Goal: Task Accomplishment & Management: Complete application form

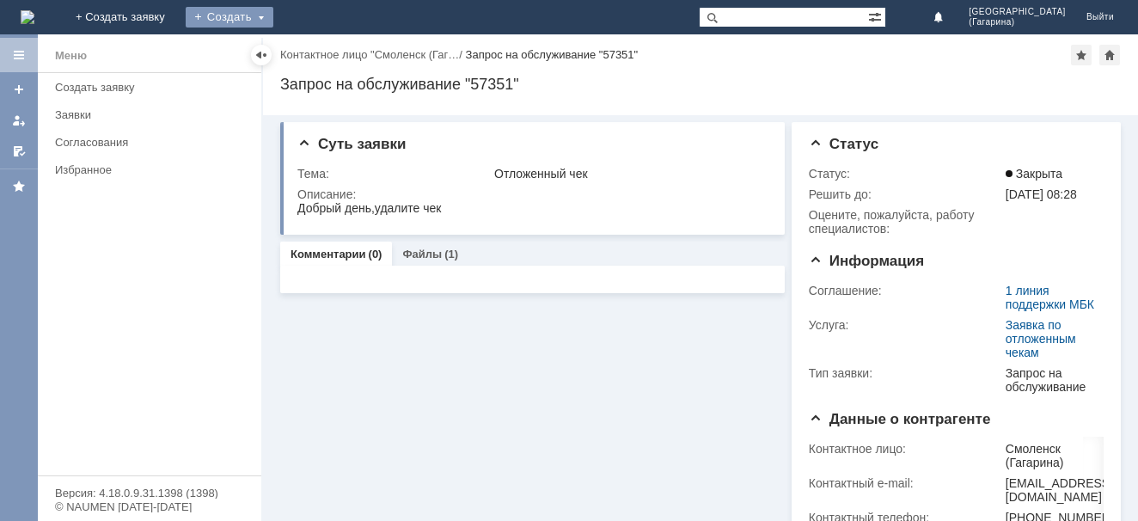
click at [273, 22] on div "Создать" at bounding box center [230, 17] width 88 height 21
click at [320, 50] on link "Заявка" at bounding box center [254, 51] width 131 height 21
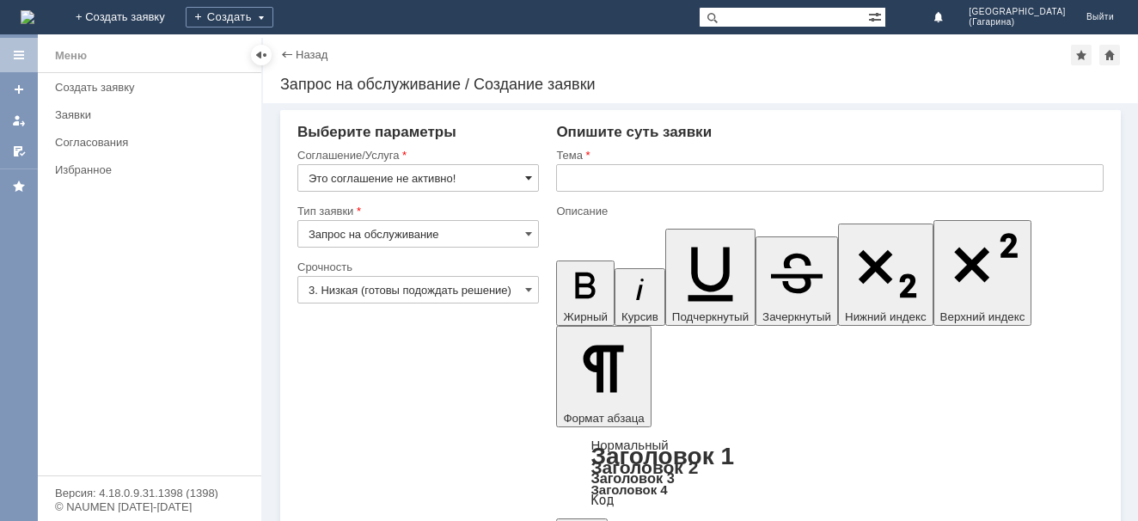
click at [530, 174] on span at bounding box center [528, 178] width 7 height 14
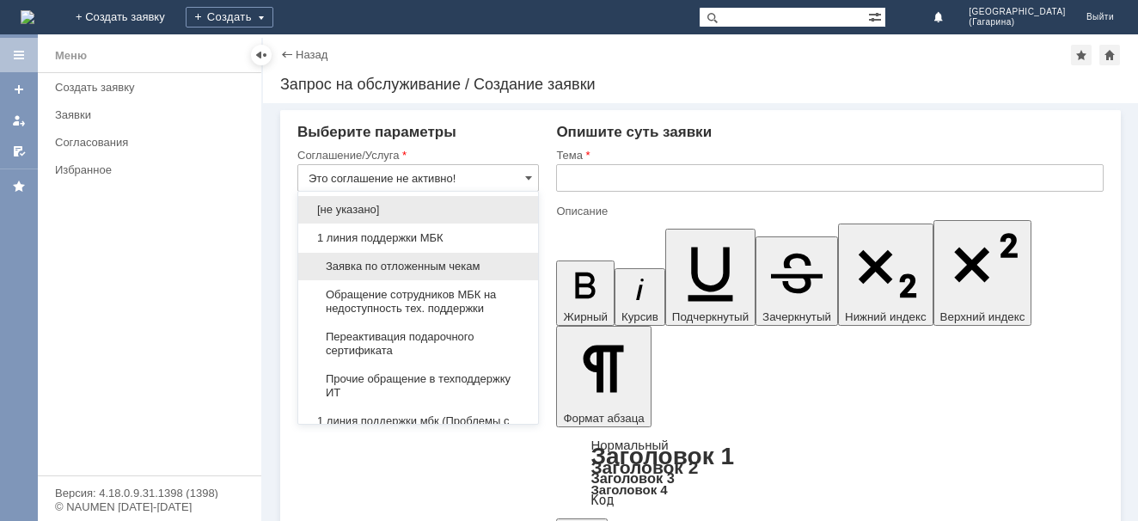
click at [392, 270] on span "Заявка по отложенным чекам" at bounding box center [418, 267] width 219 height 14
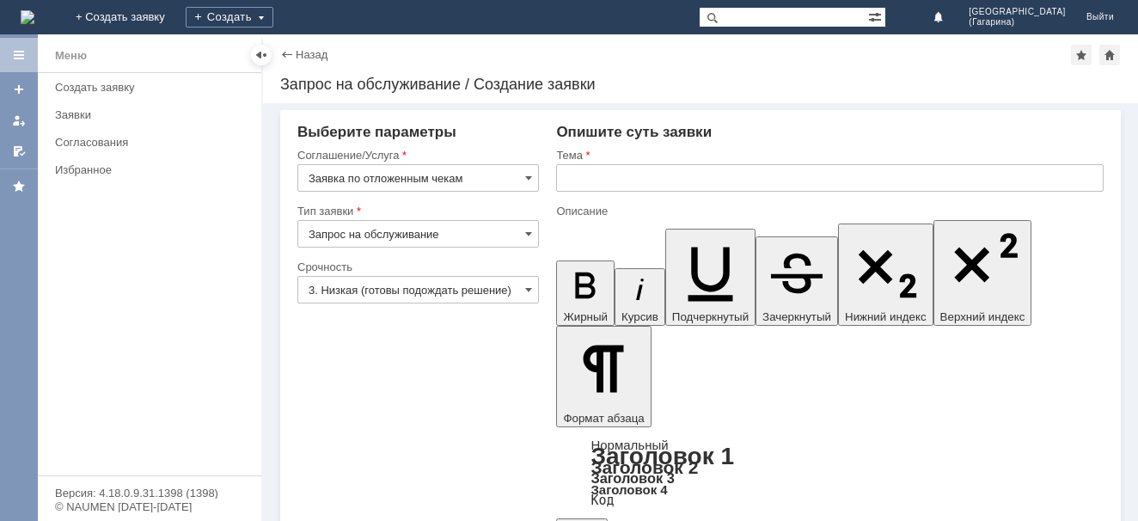
type input "Заявка по отложенным чекам"
click at [528, 292] on span at bounding box center [528, 290] width 7 height 14
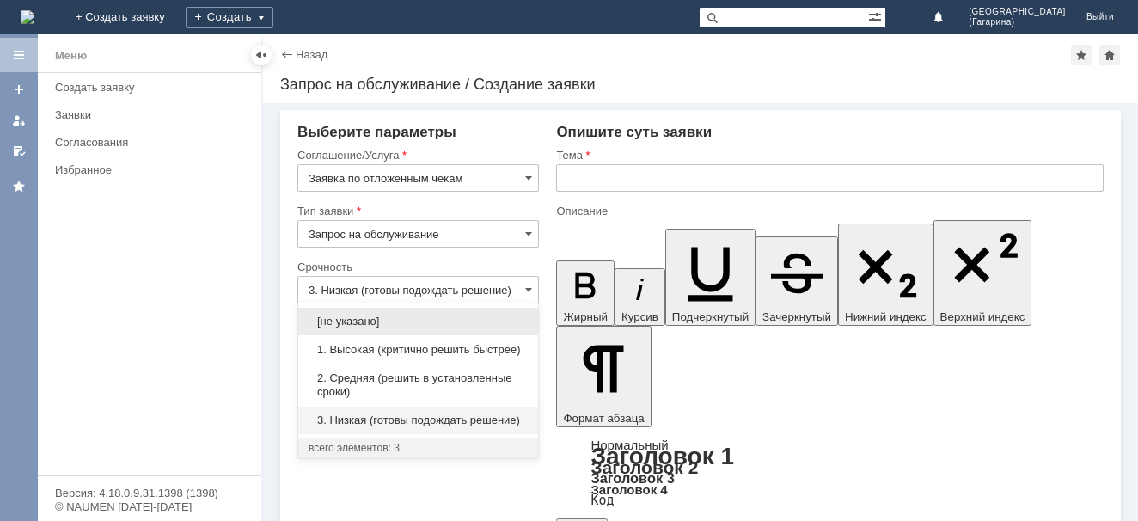
click at [407, 374] on span "2. Средняя (решить в установленные сроки)" at bounding box center [418, 385] width 219 height 28
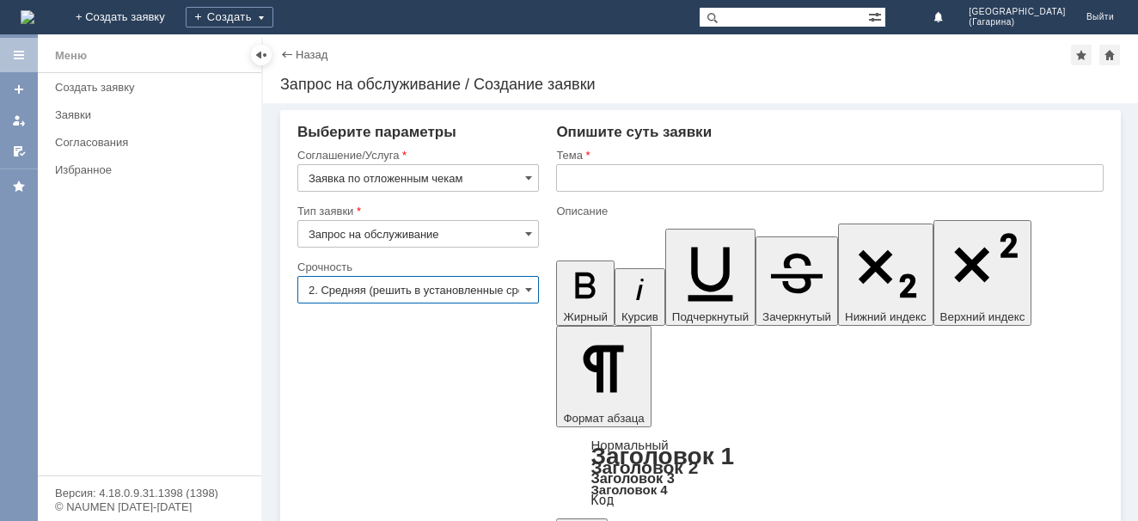
type input "2. Средняя (решить в установленные сроки)"
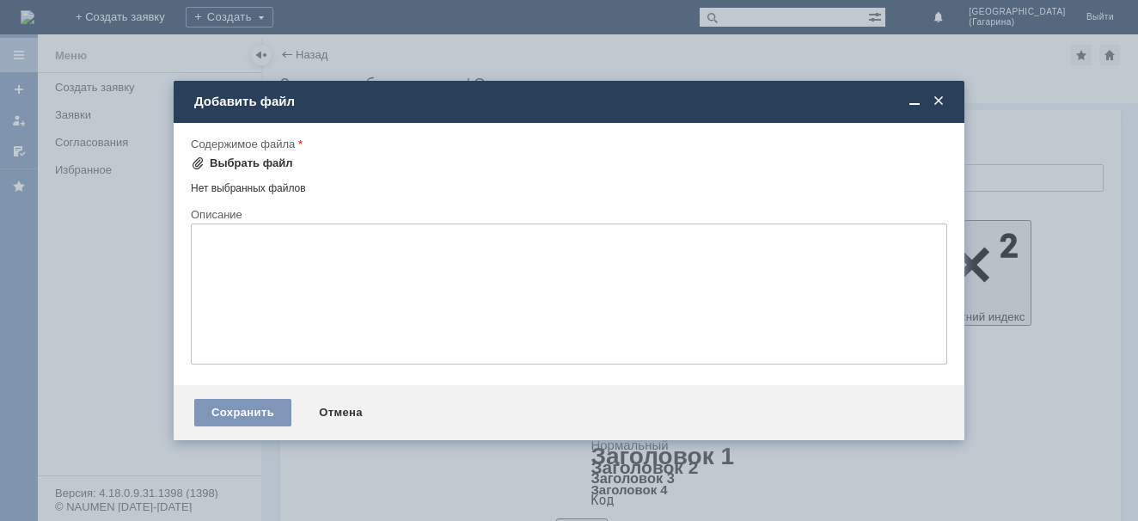
click at [227, 162] on div "Выбрать файл" at bounding box center [251, 163] width 83 height 14
click at [934, 107] on span at bounding box center [938, 101] width 17 height 15
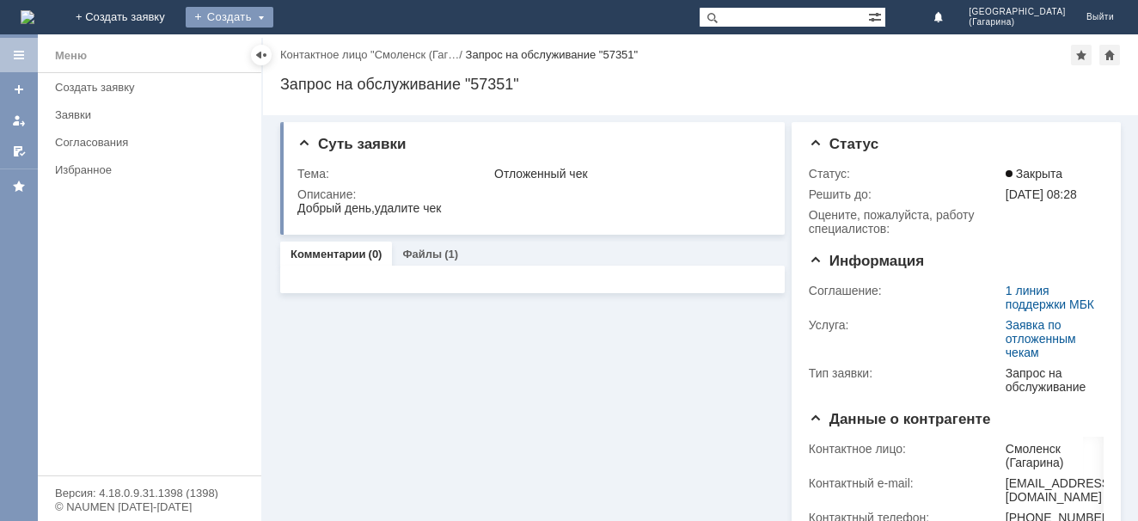
click at [273, 12] on div "Создать" at bounding box center [230, 17] width 88 height 21
click at [273, 14] on div "Создать" at bounding box center [230, 17] width 88 height 21
click at [320, 48] on link "Заявка" at bounding box center [254, 51] width 131 height 21
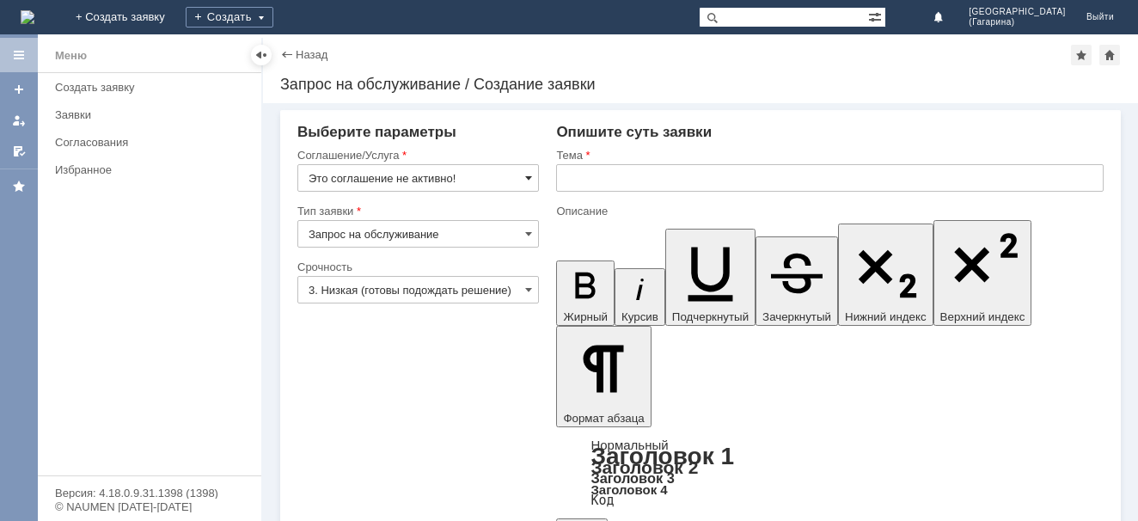
click at [528, 175] on span at bounding box center [528, 178] width 7 height 14
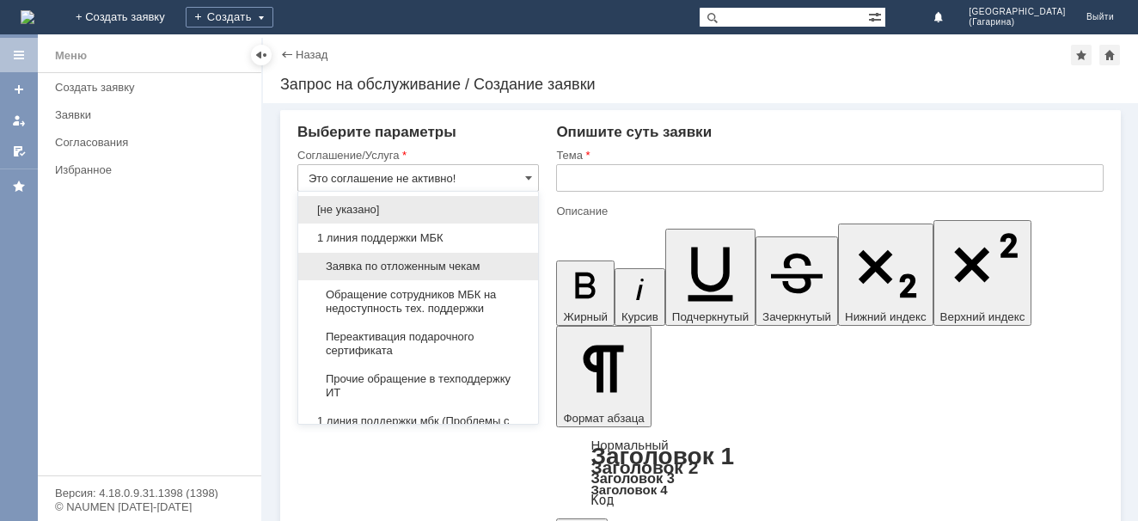
click at [346, 266] on span "Заявка по отложенным чекам" at bounding box center [418, 267] width 219 height 14
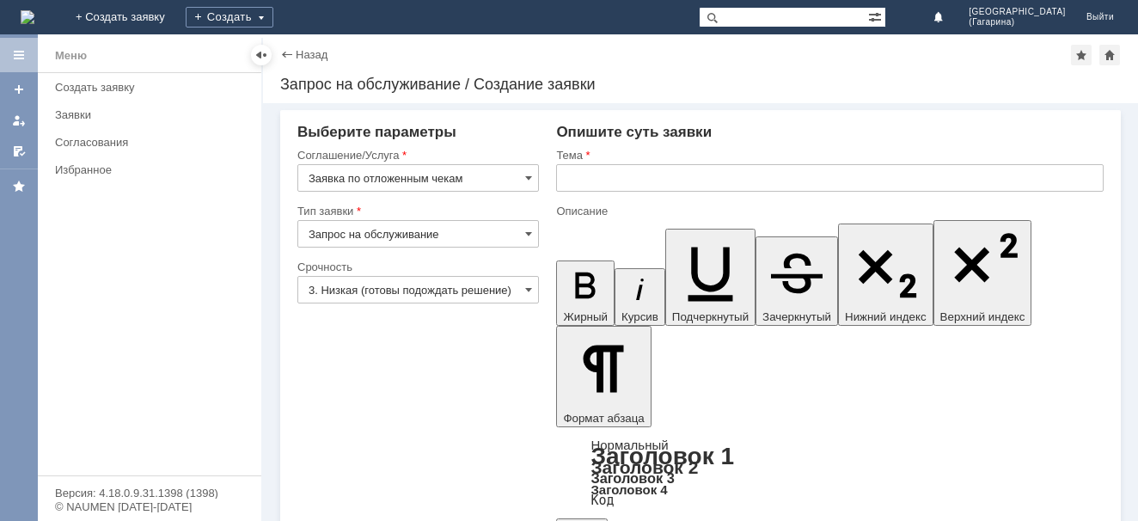
type input "Заявка по отложенным чекам"
click at [531, 290] on span at bounding box center [528, 290] width 7 height 14
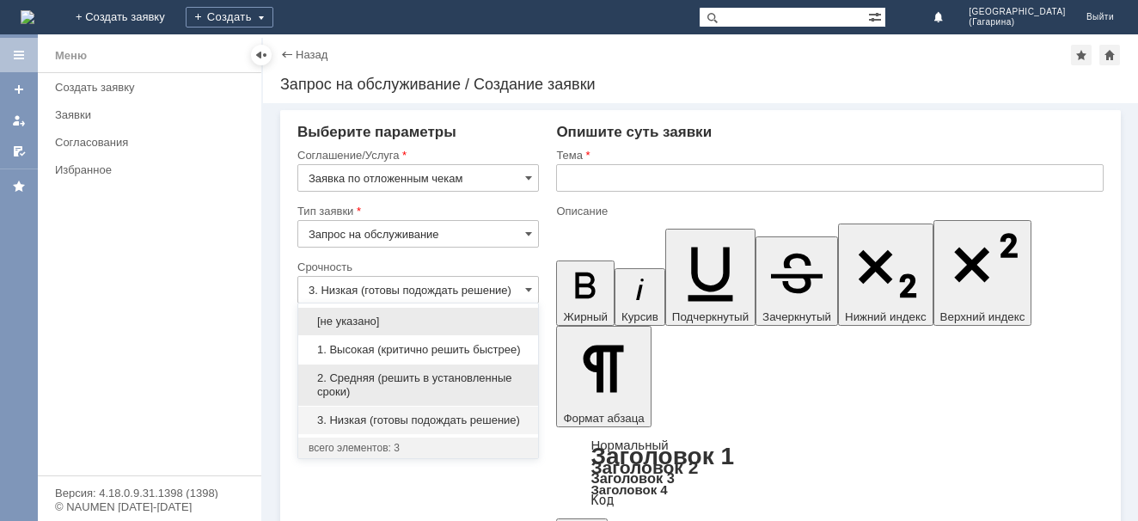
click at [407, 380] on span "2. Средняя (решить в установленные сроки)" at bounding box center [418, 385] width 219 height 28
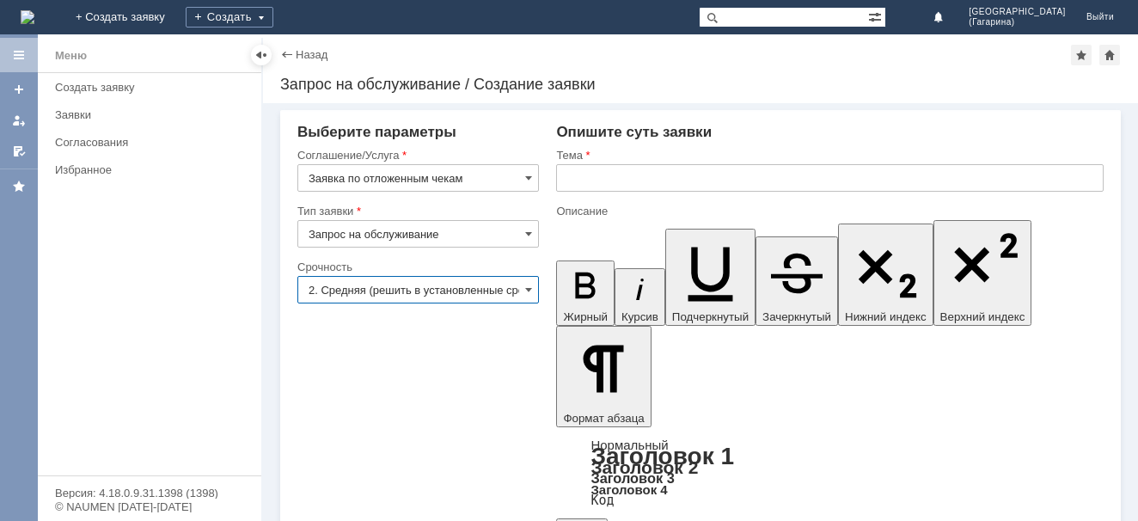
type input "2. Средняя (решить в установленные сроки)"
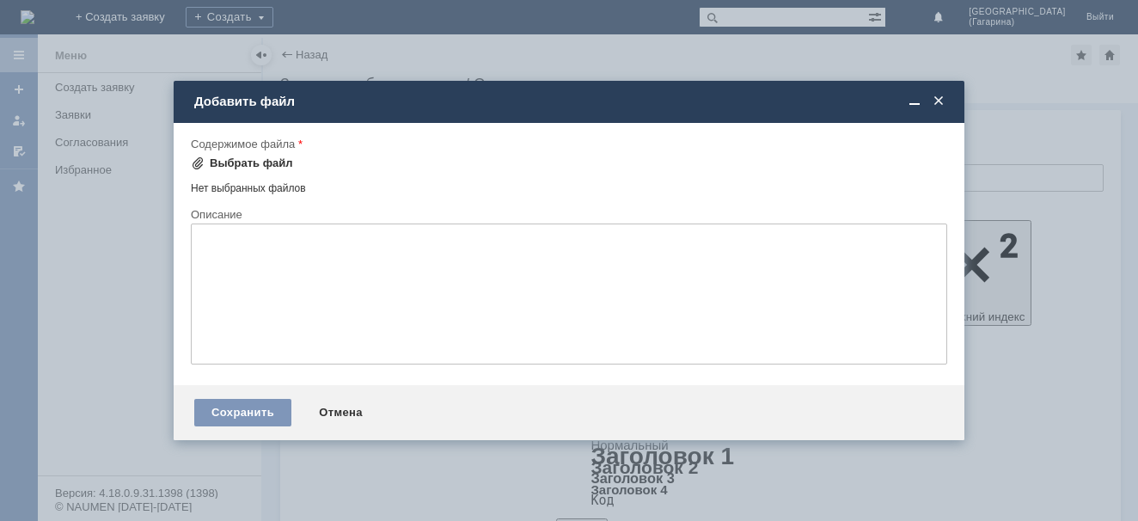
click at [277, 158] on div "Выбрать файл" at bounding box center [251, 163] width 83 height 14
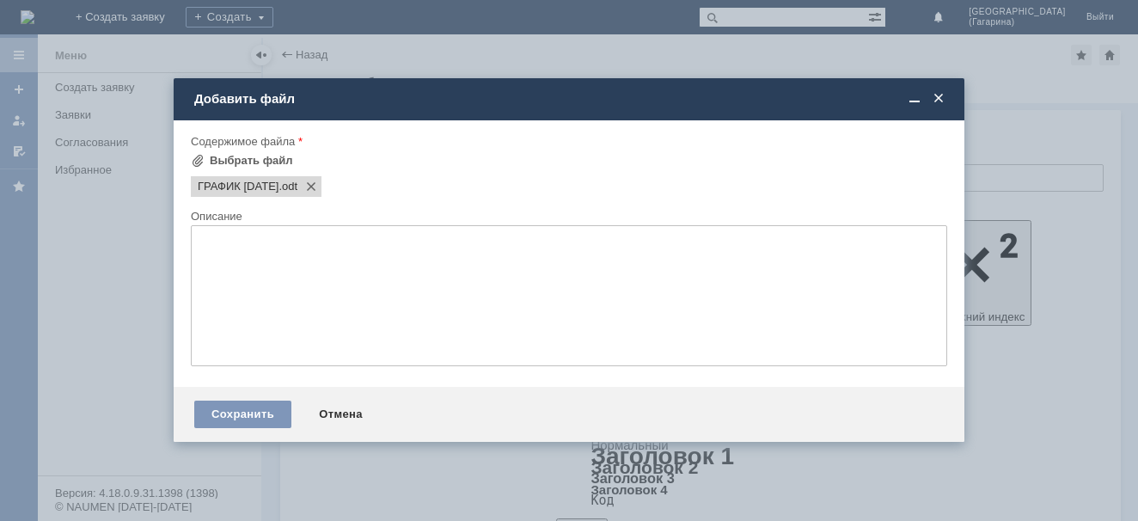
click at [942, 101] on span at bounding box center [938, 98] width 17 height 15
